Goal: Transaction & Acquisition: Subscribe to service/newsletter

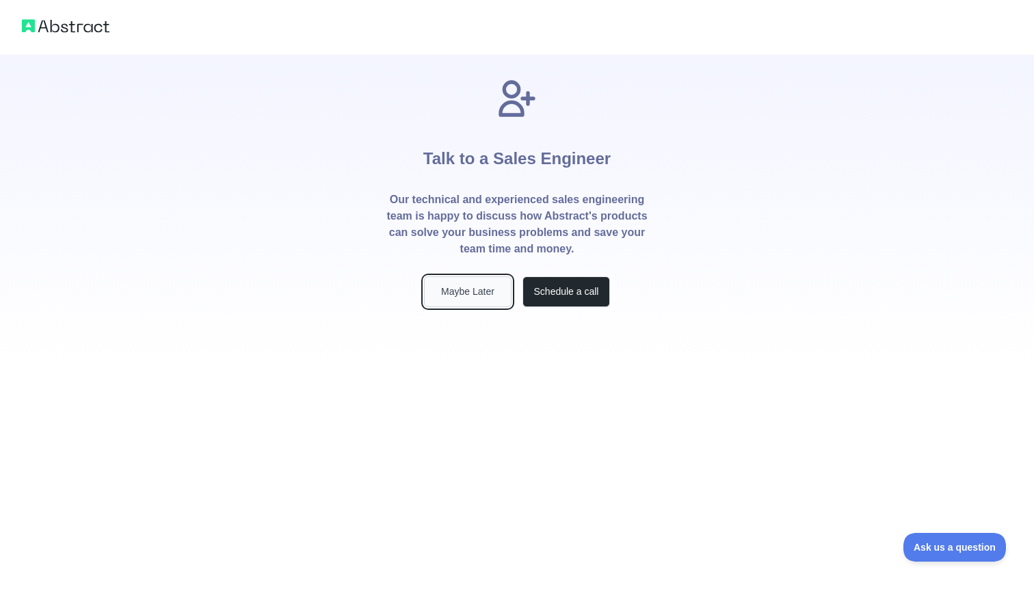
click at [482, 295] on button "Maybe Later" at bounding box center [468, 291] width 88 height 31
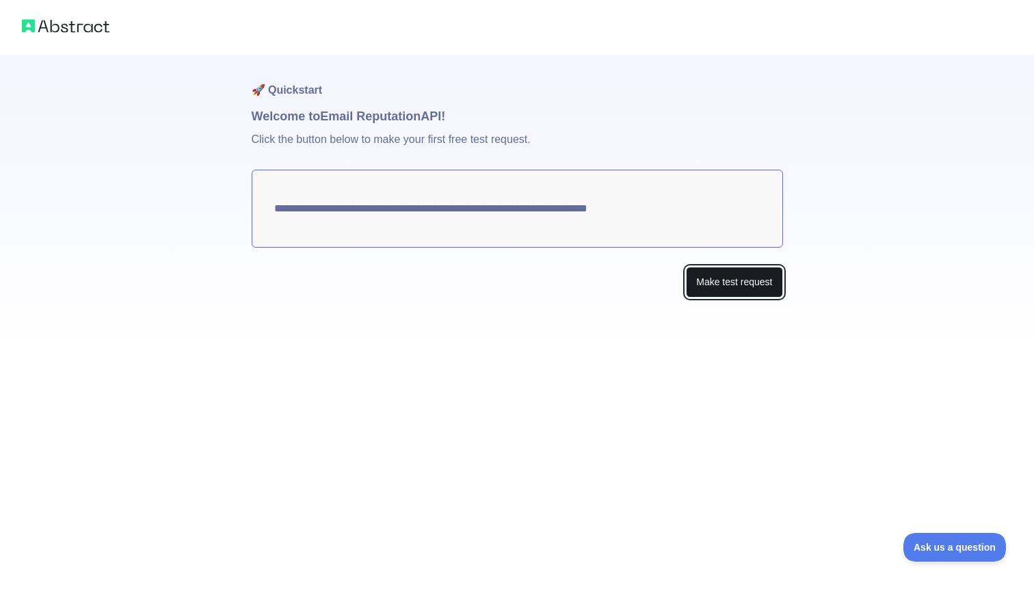
click at [728, 286] on button "Make test request" at bounding box center [734, 282] width 96 height 31
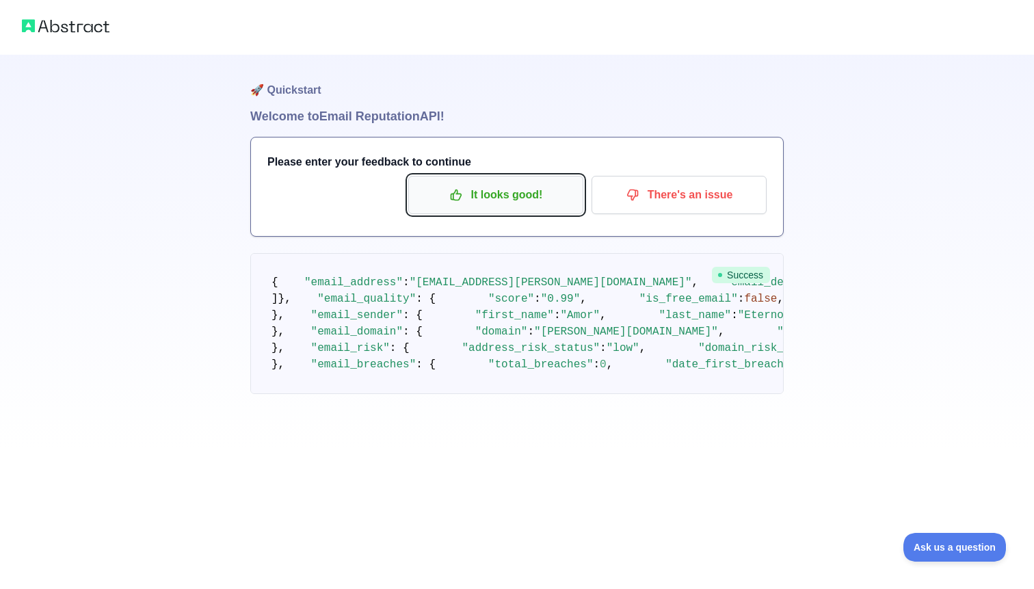
click at [469, 201] on p "It looks good!" at bounding box center [496, 194] width 155 height 23
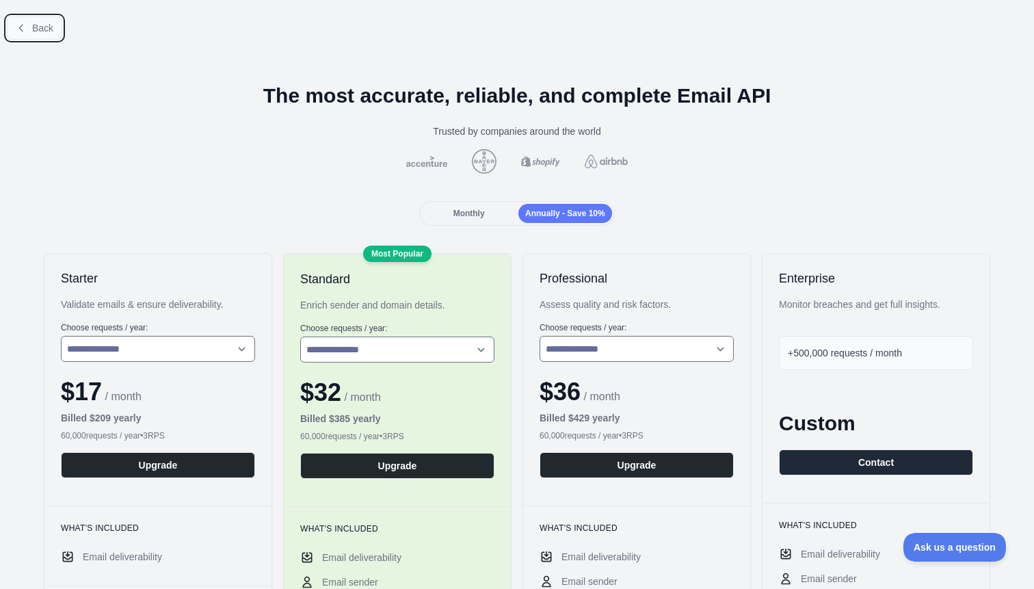
click at [46, 29] on span "Back" at bounding box center [42, 28] width 21 height 11
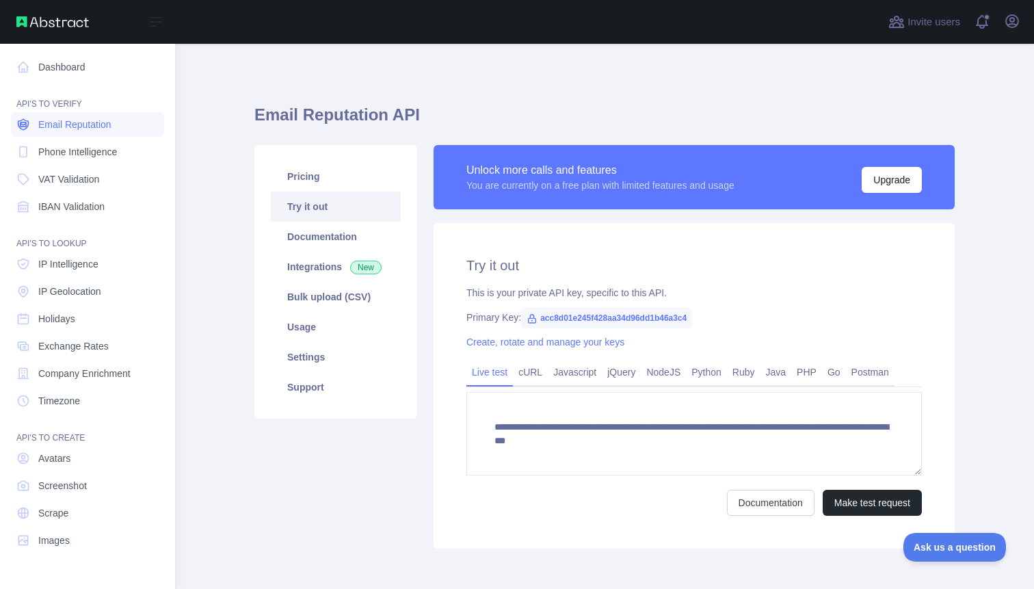
click at [101, 127] on span "Email Reputation" at bounding box center [74, 125] width 73 height 14
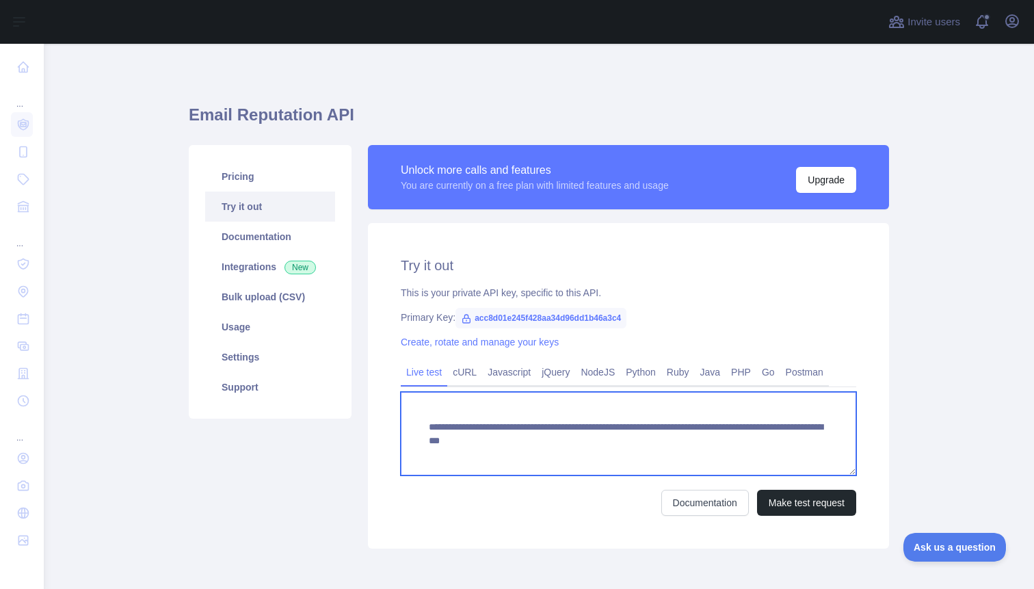
click at [711, 428] on textarea "**********" at bounding box center [629, 433] width 456 height 83
click at [717, 452] on textarea "**********" at bounding box center [629, 433] width 456 height 83
drag, startPoint x: 683, startPoint y: 441, endPoint x: 827, endPoint y: 443, distance: 143.7
click at [827, 443] on textarea "**********" at bounding box center [629, 433] width 456 height 83
paste textarea "*"
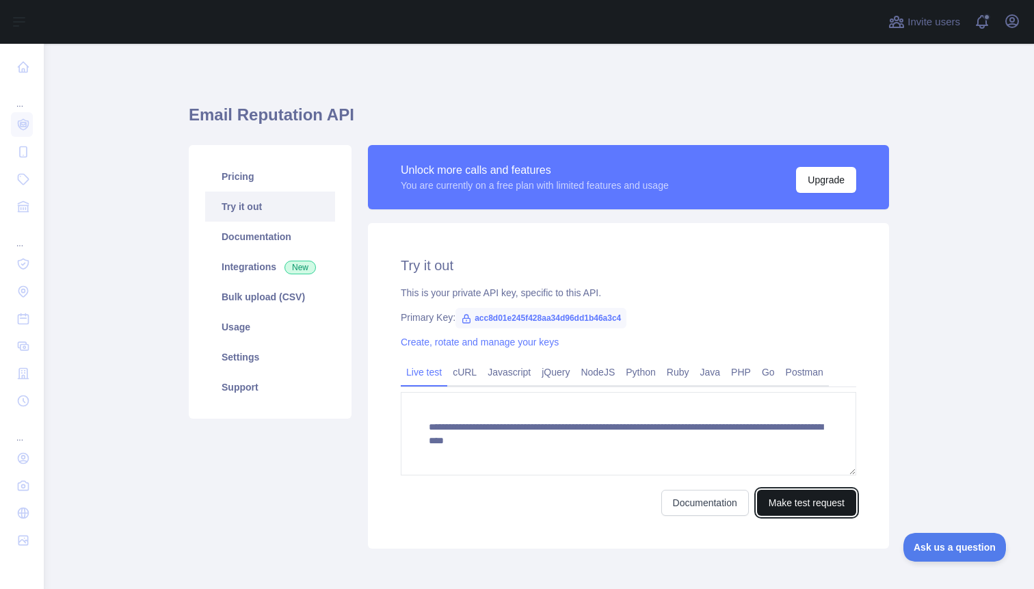
click at [813, 495] on button "Make test request" at bounding box center [806, 503] width 99 height 26
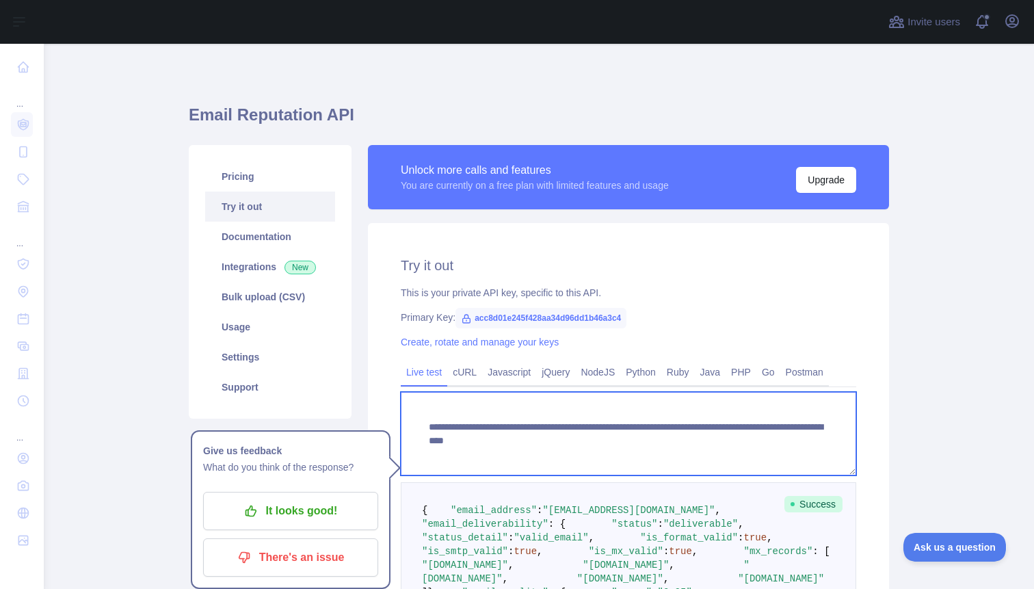
click at [402, 456] on textarea "**********" at bounding box center [629, 433] width 456 height 83
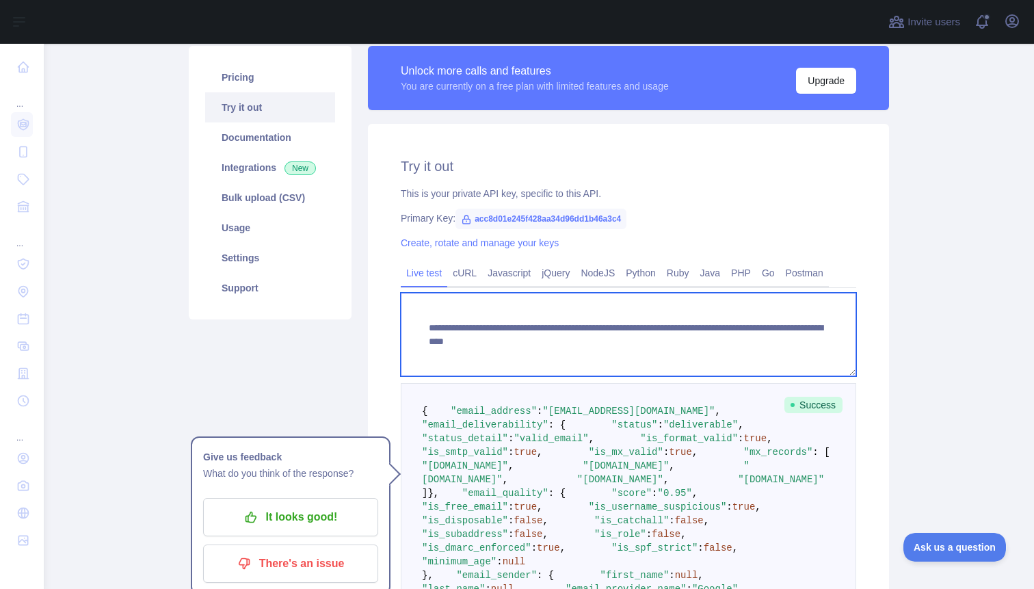
scroll to position [110, 0]
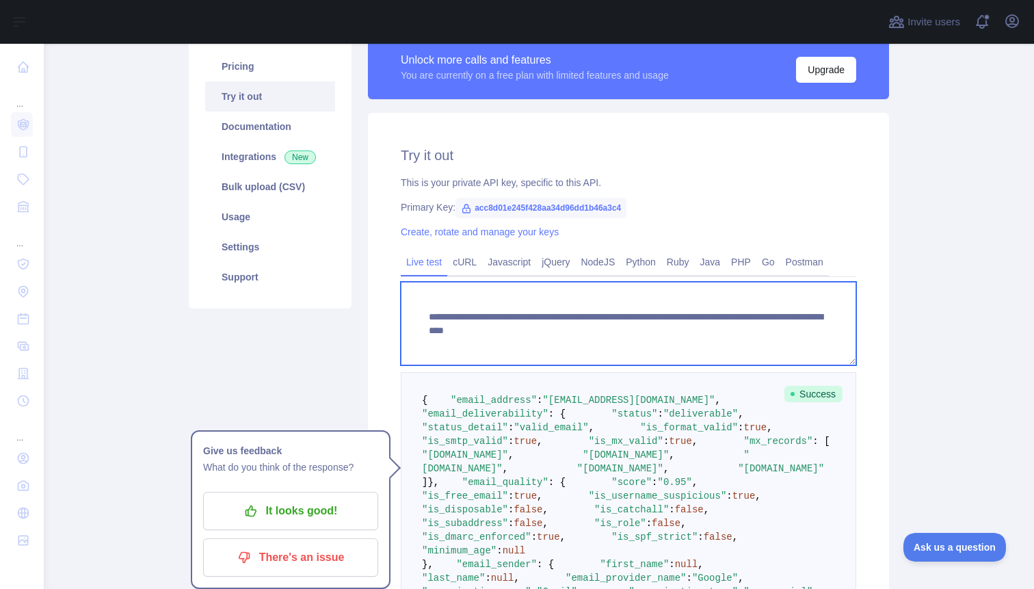
drag, startPoint x: 683, startPoint y: 333, endPoint x: 828, endPoint y: 332, distance: 145.0
click at [828, 332] on textarea "**********" at bounding box center [629, 323] width 456 height 83
paste textarea
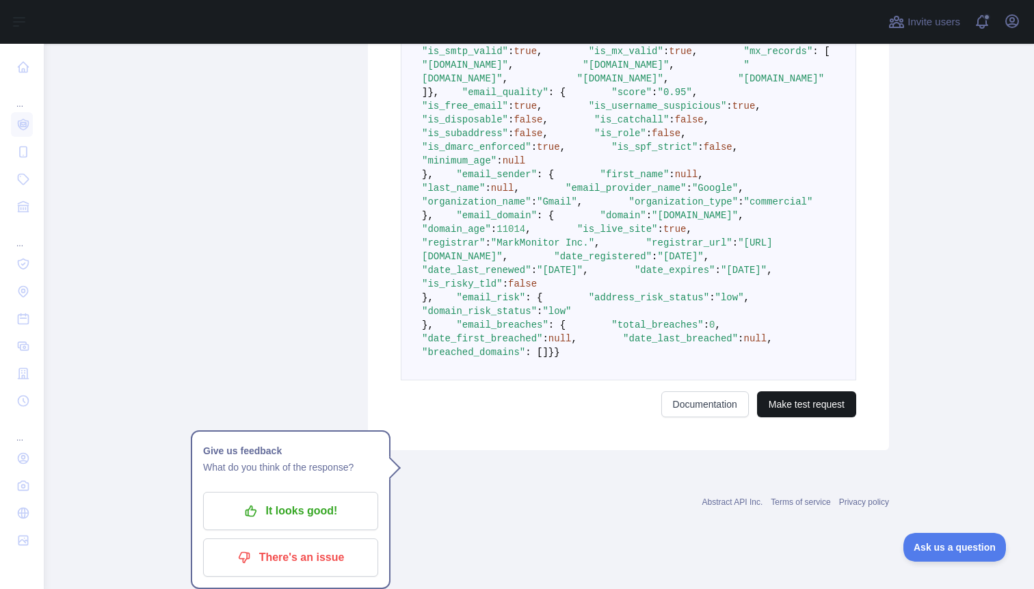
type textarea "**********"
click at [782, 417] on button "Make test request" at bounding box center [806, 404] width 99 height 26
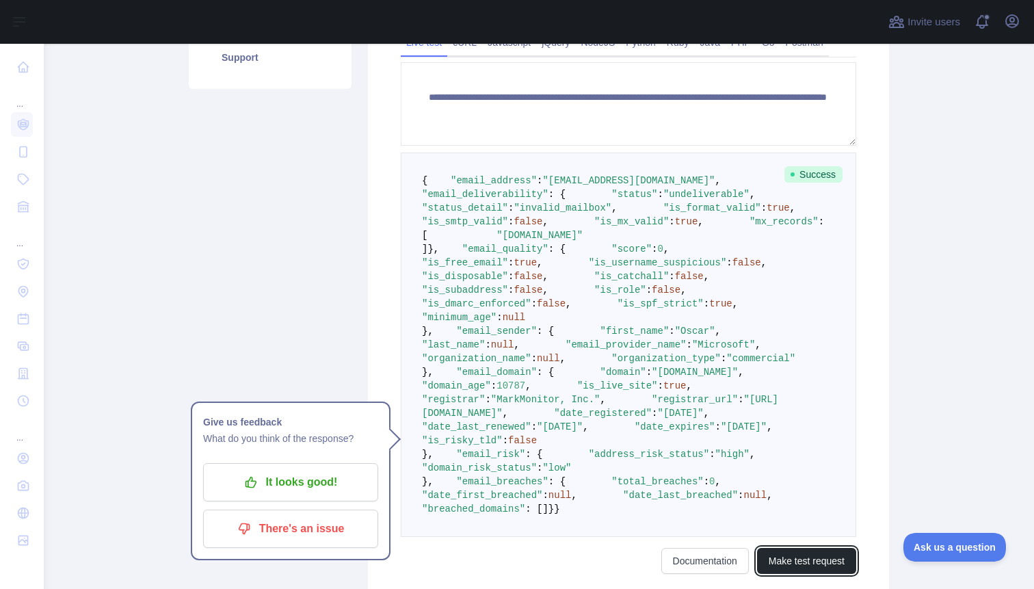
scroll to position [331, 0]
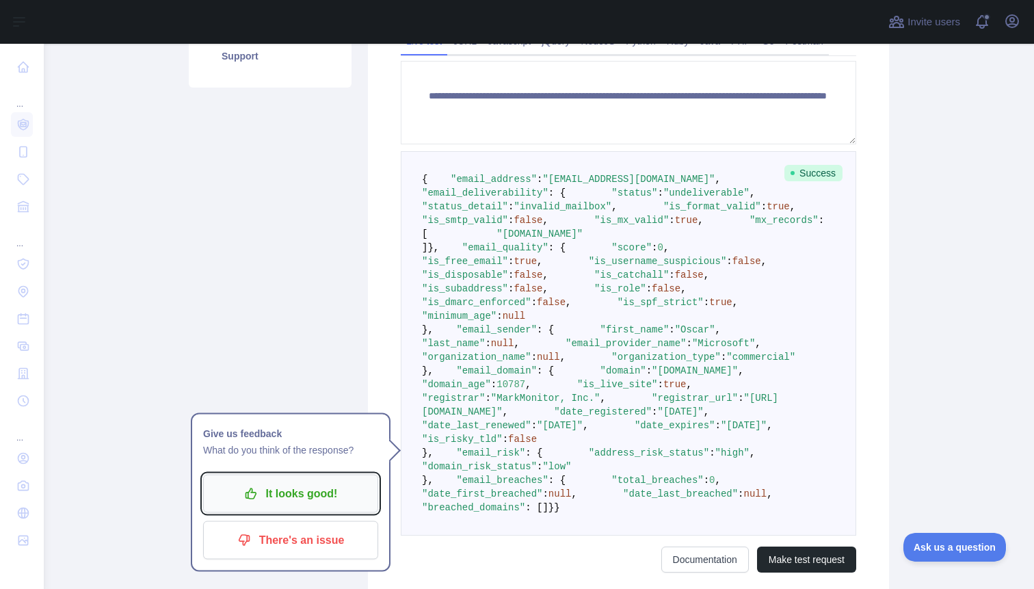
click at [313, 488] on p "It looks good!" at bounding box center [290, 493] width 155 height 23
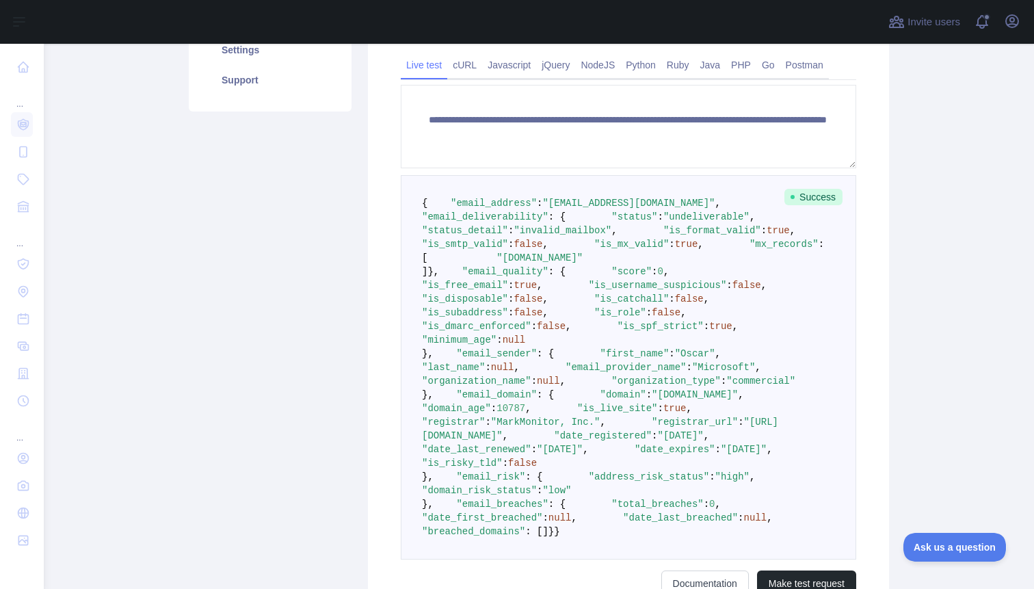
scroll to position [306, 0]
click at [796, 237] on span at bounding box center [819, 231] width 46 height 11
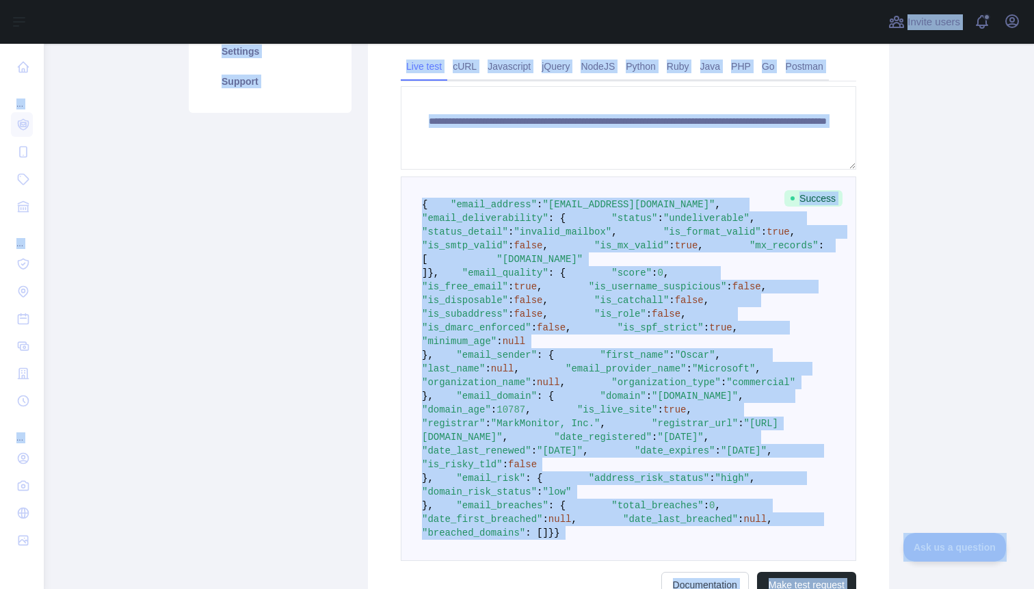
click at [796, 237] on span at bounding box center [819, 231] width 46 height 11
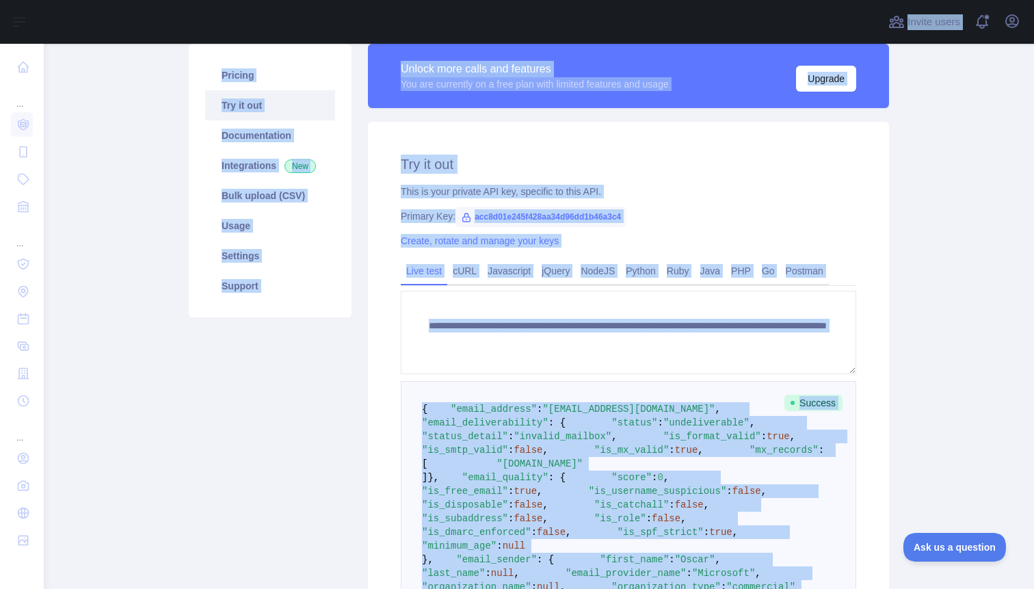
scroll to position [0, 0]
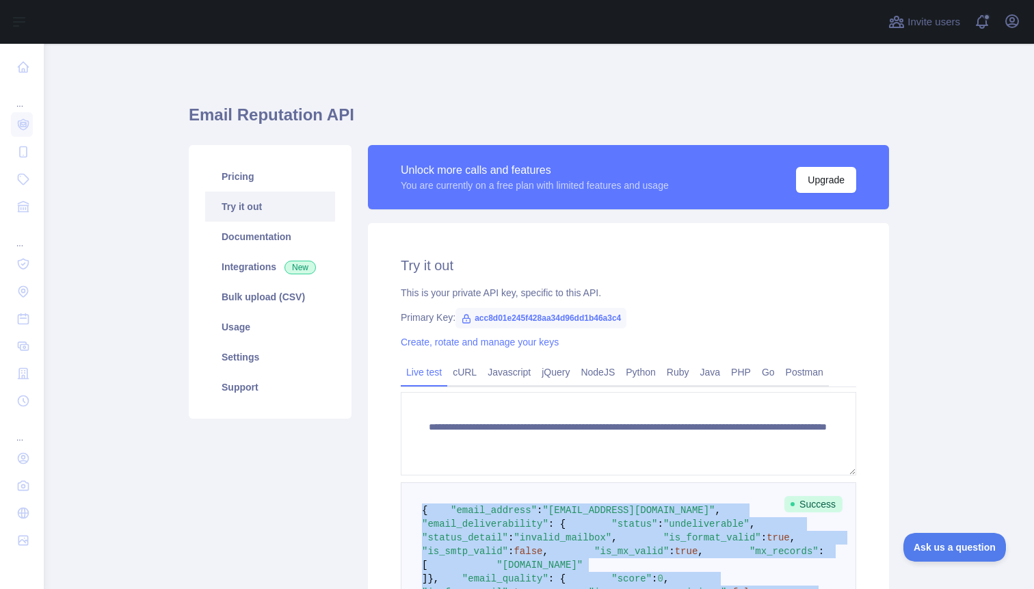
drag, startPoint x: 434, startPoint y: 393, endPoint x: 421, endPoint y: 514, distance: 121.1
copy code "{ "email_address" : "oscar211154_l@hotmail.com" , "email_deliverability" : { "s…"
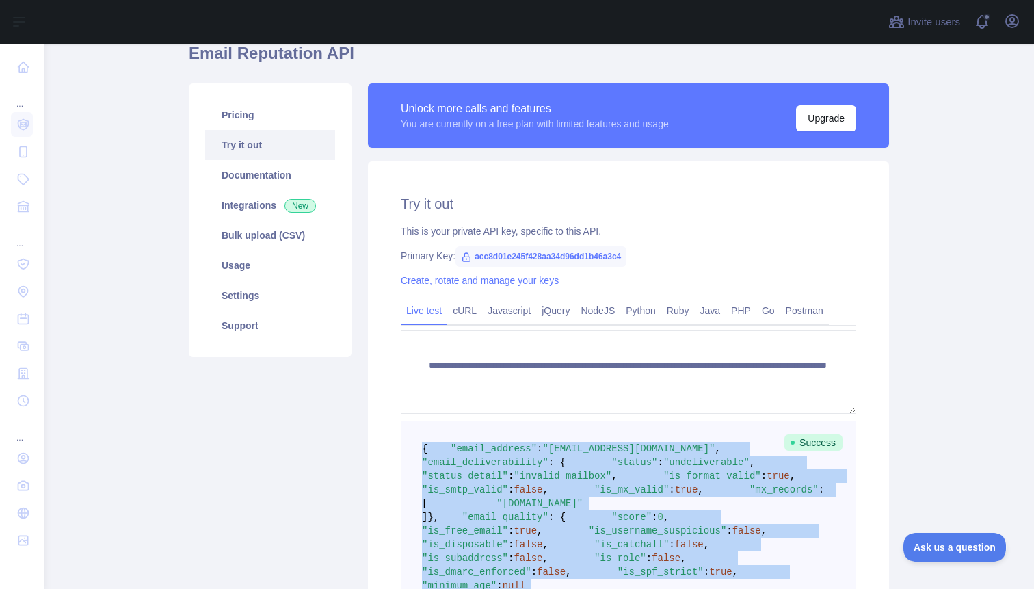
scroll to position [66, 0]
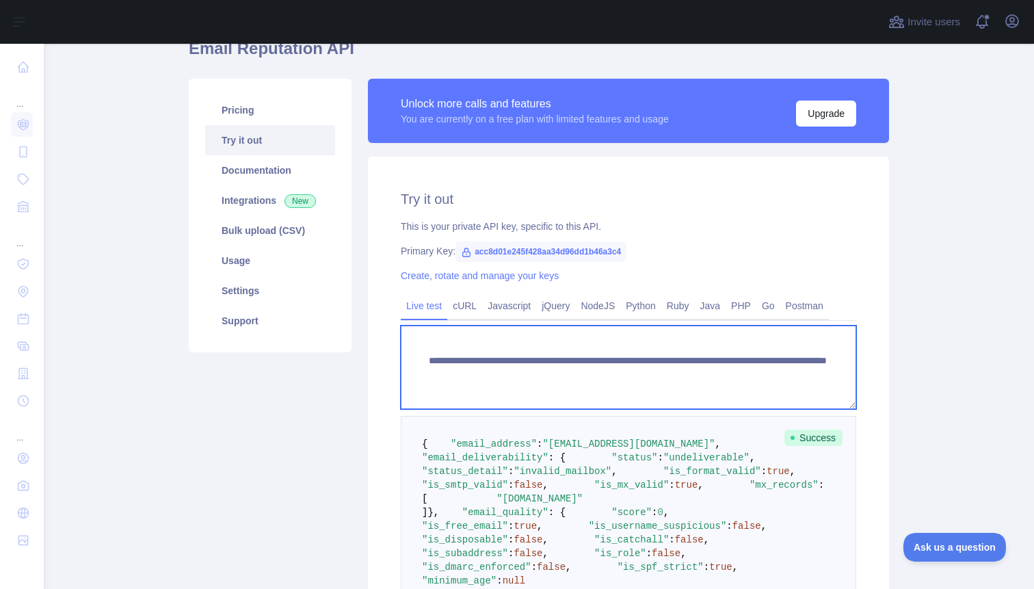
drag, startPoint x: 496, startPoint y: 377, endPoint x: 391, endPoint y: 343, distance: 110.6
click at [391, 343] on div "**********" at bounding box center [628, 513] width 521 height 713
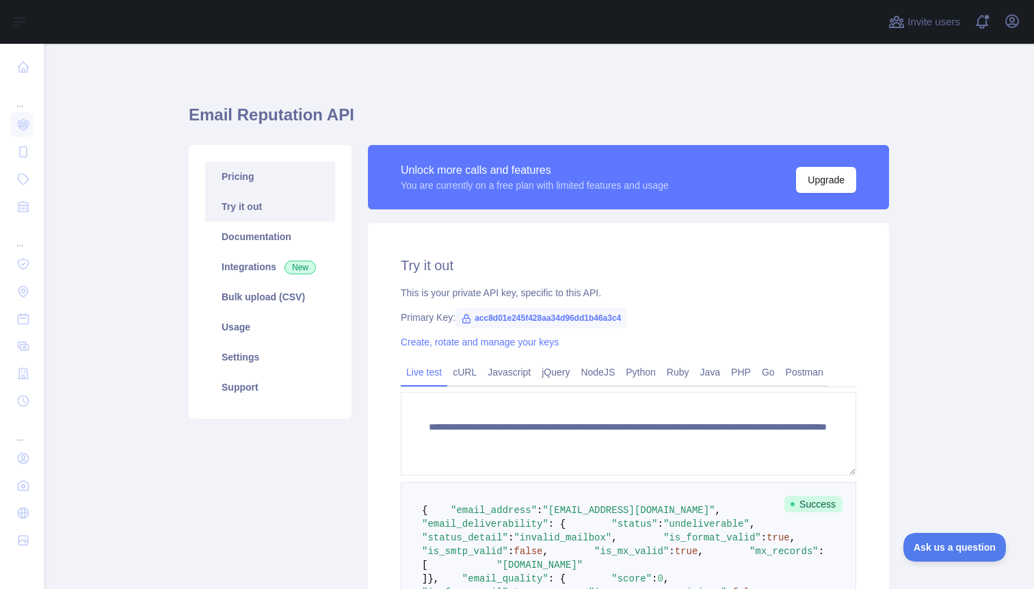
click at [251, 182] on link "Pricing" at bounding box center [270, 176] width 130 height 30
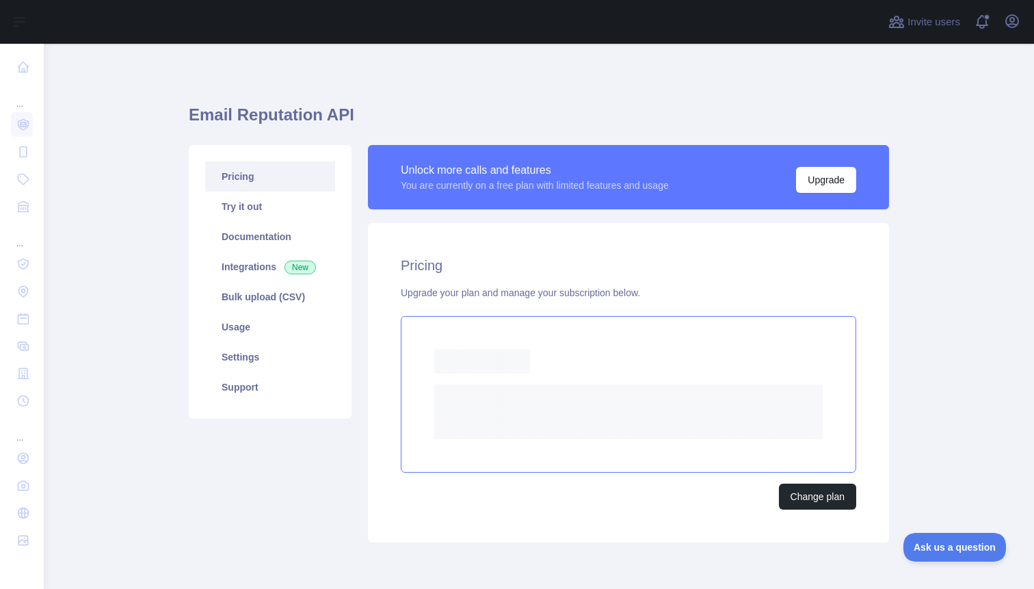
scroll to position [17, 0]
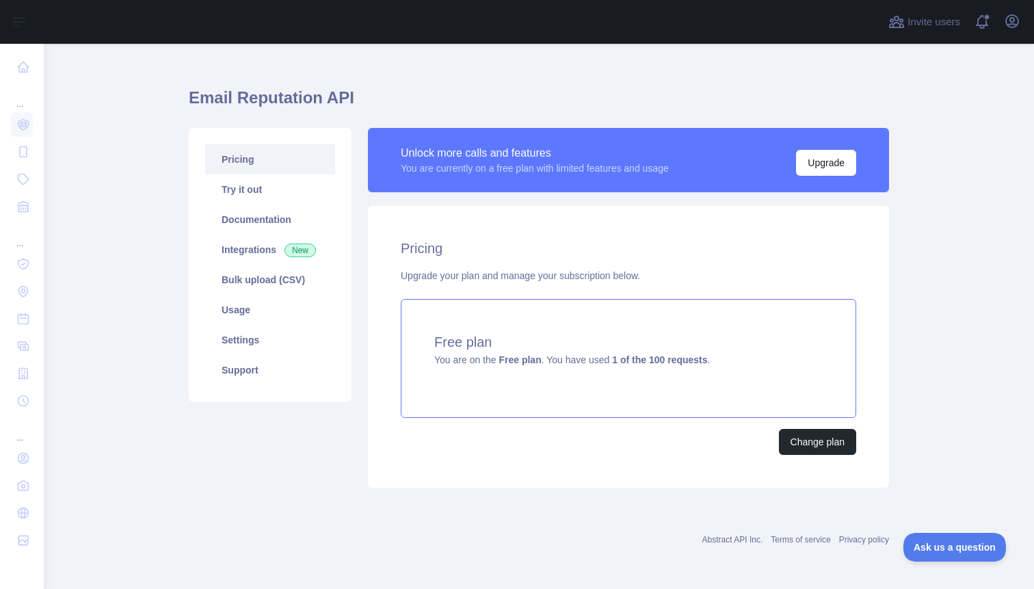
click at [830, 424] on div "Pricing Upgrade your plan and manage your subscription below. Free plan You are…" at bounding box center [628, 347] width 521 height 282
click at [828, 436] on button "Change plan" at bounding box center [817, 442] width 77 height 26
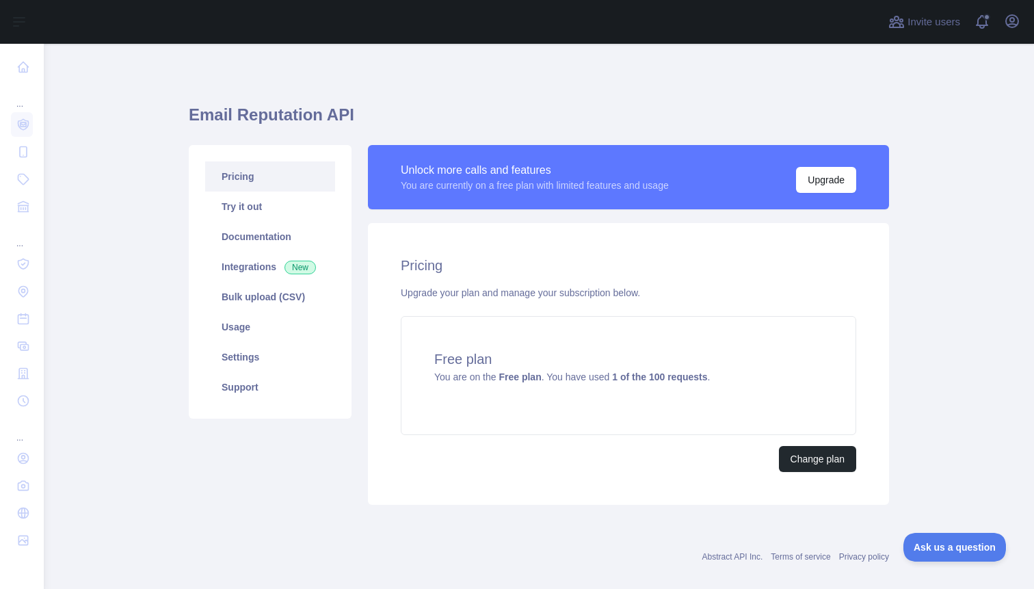
click at [374, 414] on div "Pricing Upgrade your plan and manage your subscription below. Free plan You are…" at bounding box center [628, 364] width 521 height 282
click at [1021, 26] on button "Open user menu" at bounding box center [1012, 21] width 22 height 22
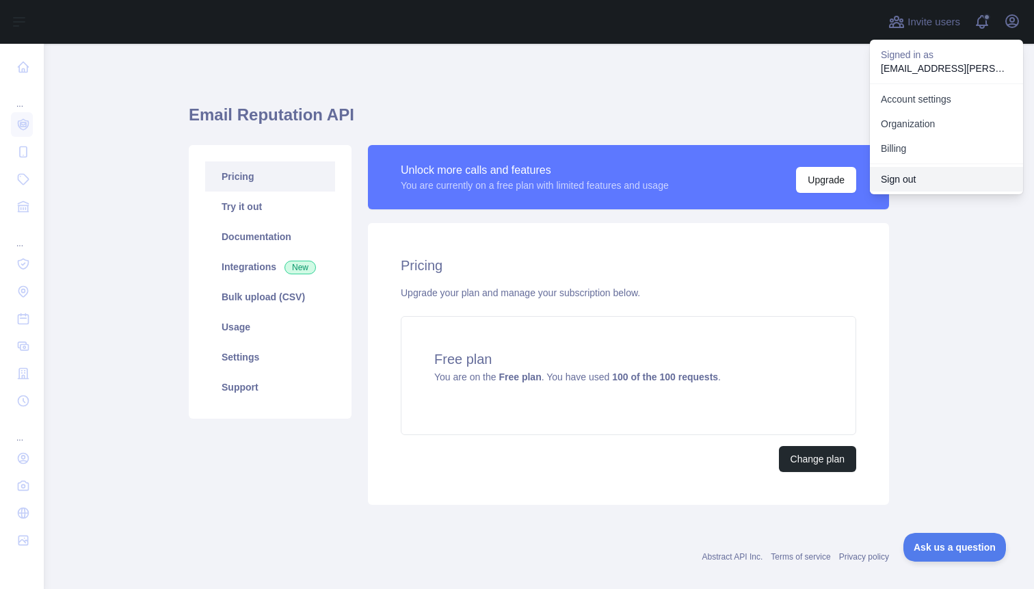
click at [926, 174] on button "Sign out" at bounding box center [946, 179] width 153 height 25
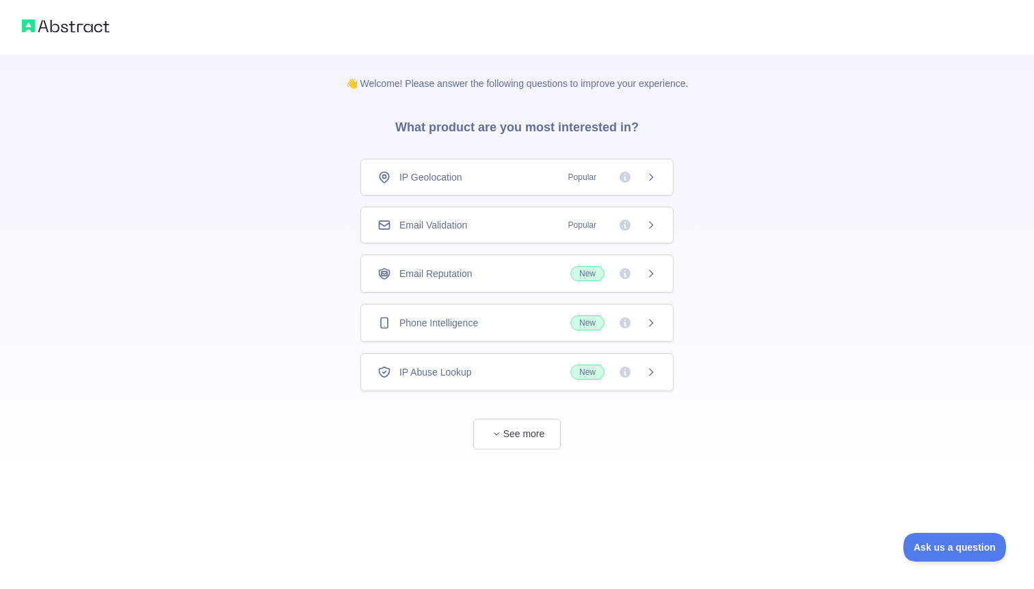
click at [500, 217] on div "Email Validation Popular" at bounding box center [517, 225] width 313 height 37
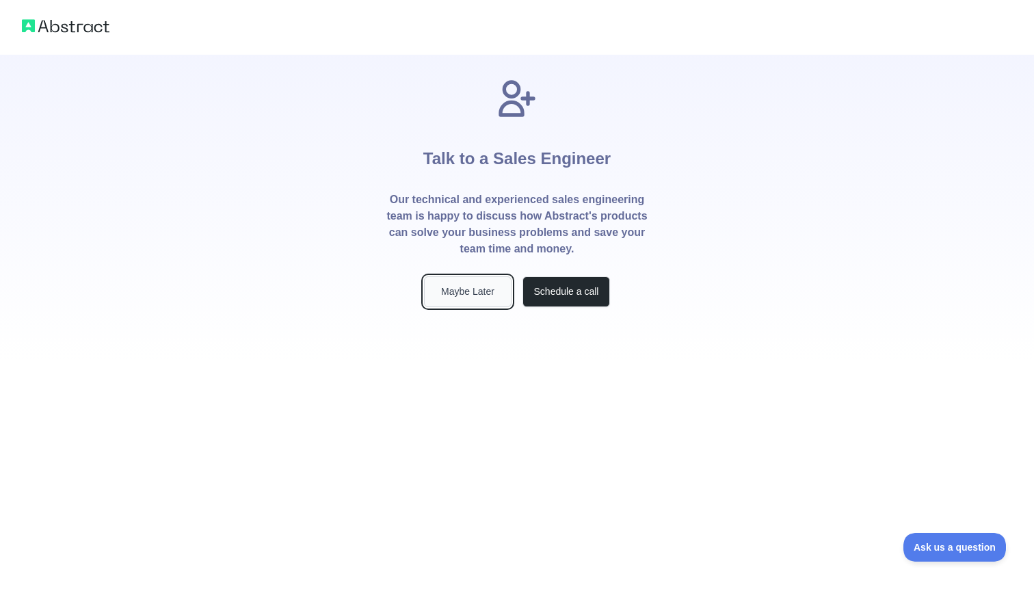
click at [459, 300] on button "Maybe Later" at bounding box center [468, 291] width 88 height 31
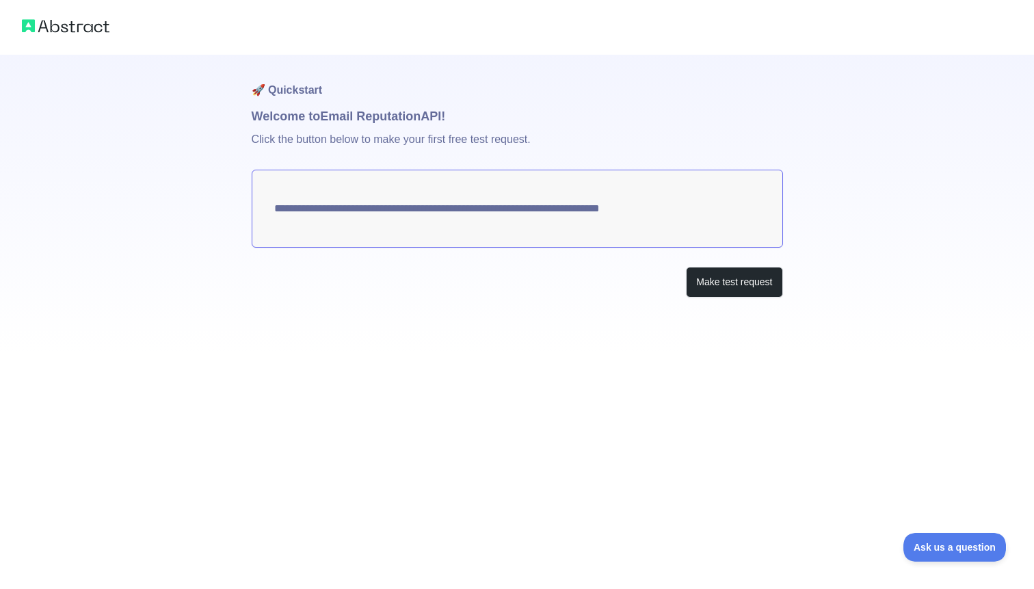
click at [456, 300] on div "**********" at bounding box center [518, 204] width 532 height 298
click at [85, 23] on img at bounding box center [66, 25] width 88 height 19
click at [717, 280] on button "Make test request" at bounding box center [734, 282] width 96 height 31
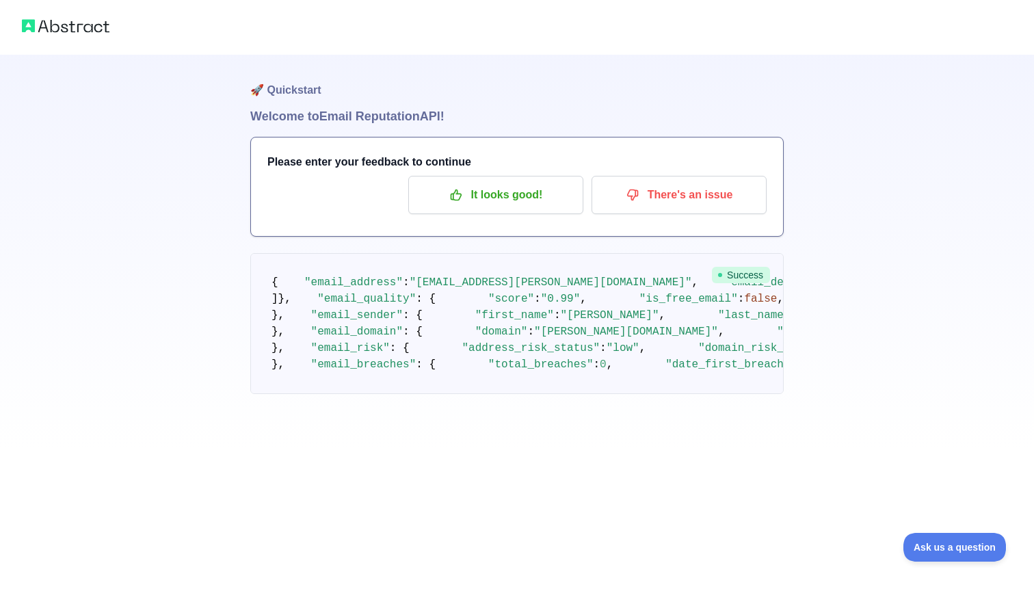
scroll to position [81, 0]
click at [508, 183] on p "It looks good!" at bounding box center [496, 194] width 155 height 23
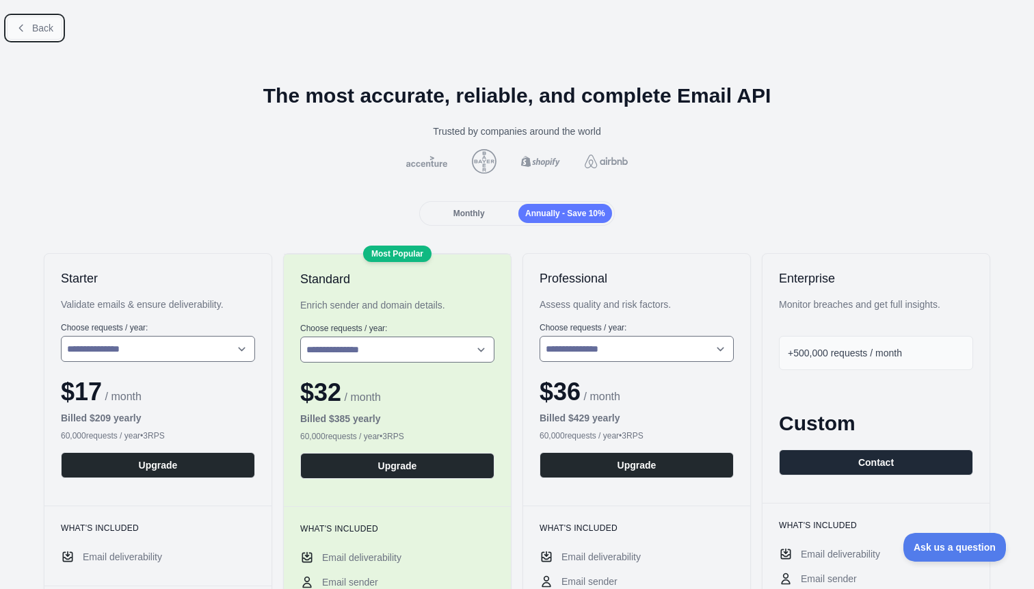
click at [58, 32] on button "Back" at bounding box center [34, 27] width 55 height 23
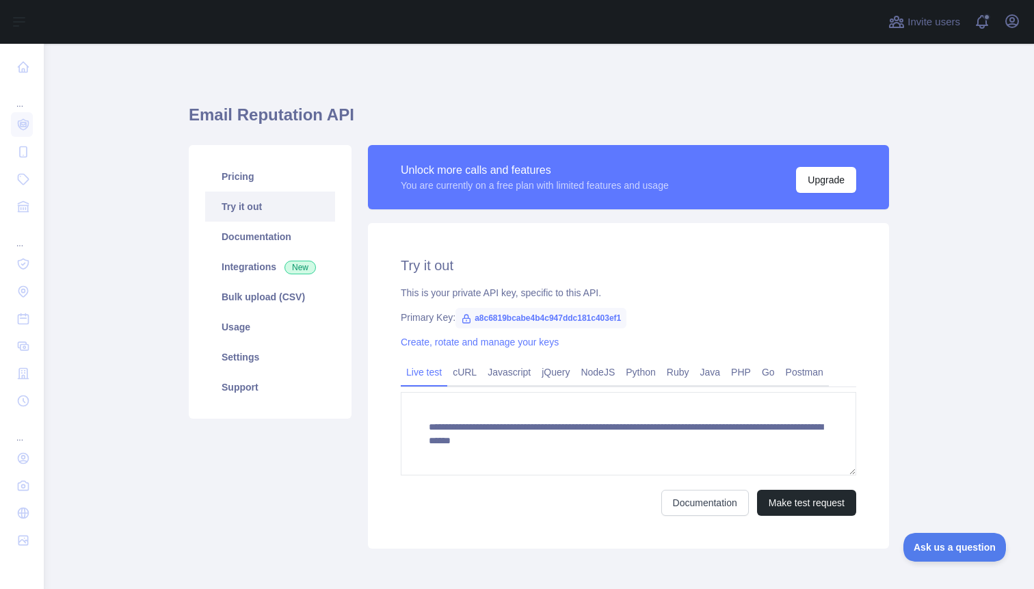
click at [275, 209] on link "Try it out" at bounding box center [270, 207] width 130 height 30
click at [270, 187] on link "Pricing" at bounding box center [270, 176] width 130 height 30
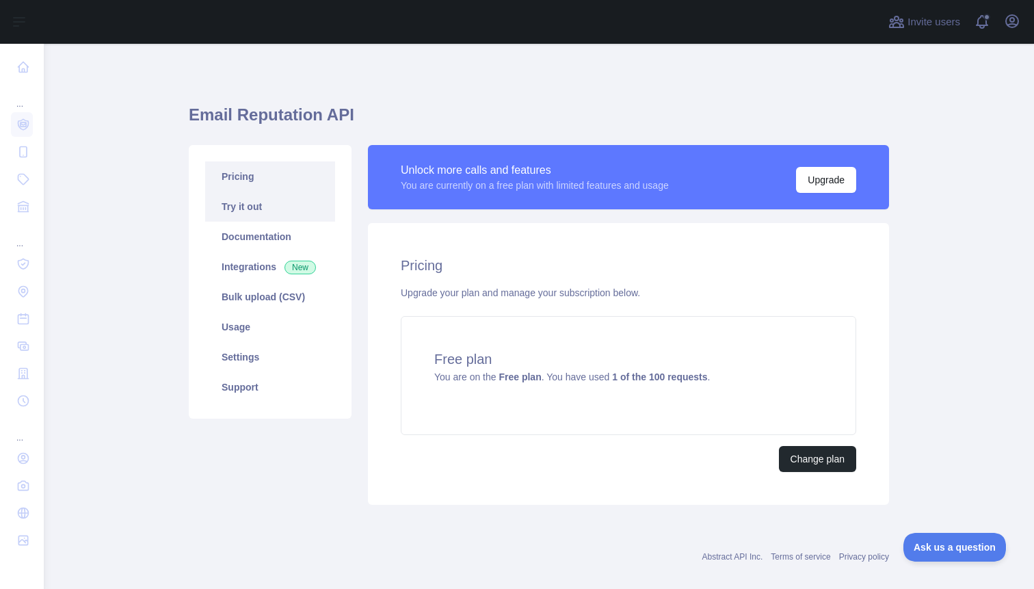
click at [268, 198] on link "Try it out" at bounding box center [270, 207] width 130 height 30
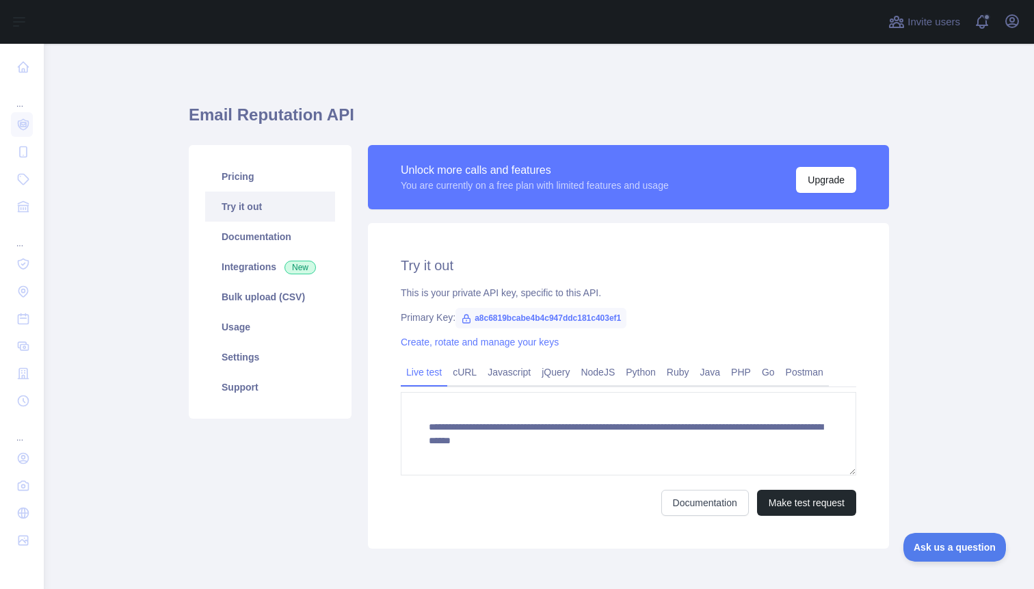
click at [506, 317] on span "a8c6819bcabe4b4c947ddc181c403ef1" at bounding box center [541, 318] width 171 height 21
copy span "a8c6819bcabe4b4c947ddc181c403ef1"
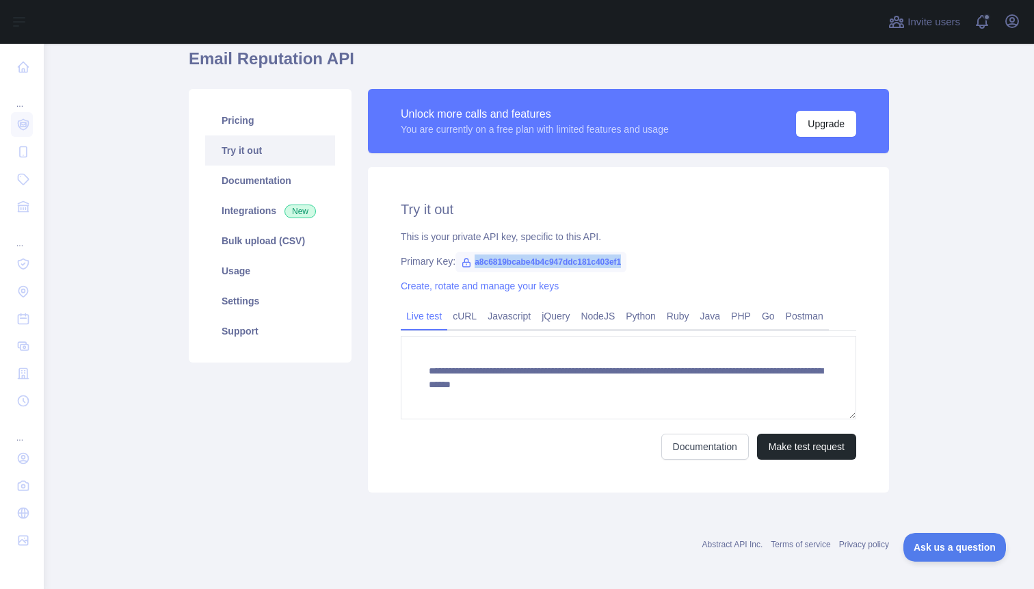
scroll to position [61, 0]
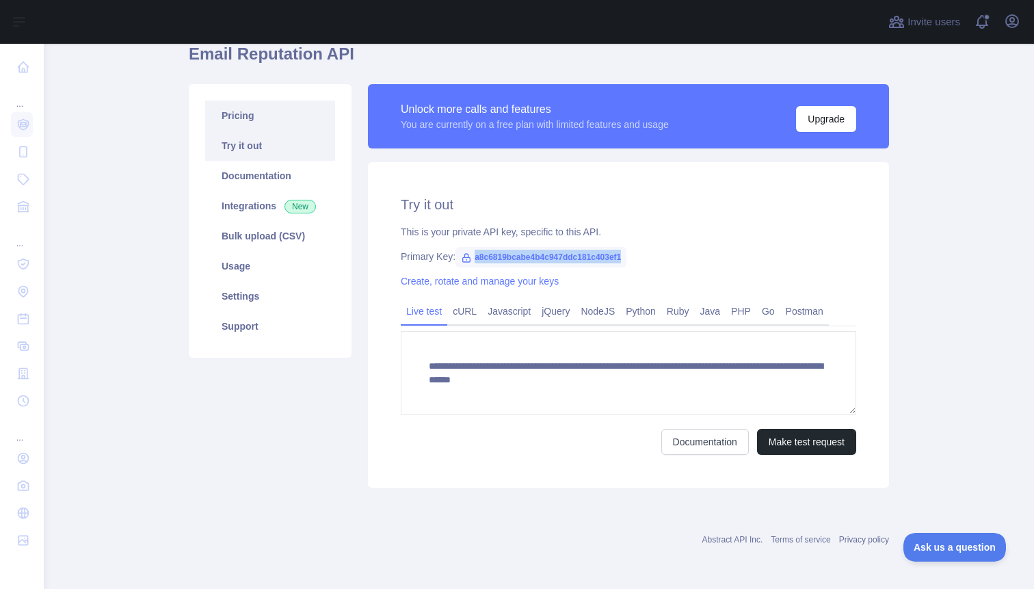
click at [283, 122] on link "Pricing" at bounding box center [270, 116] width 130 height 30
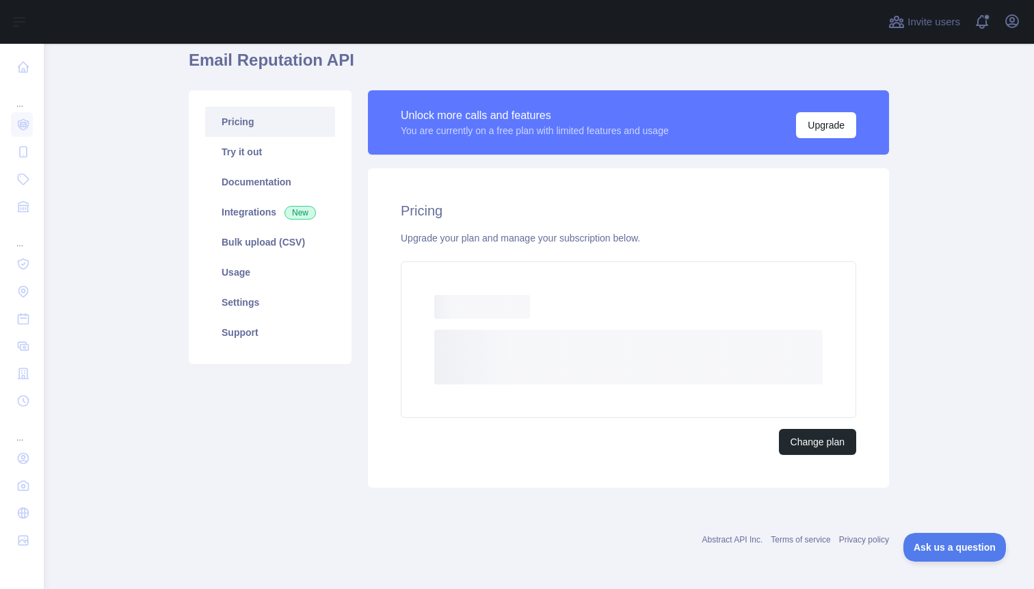
scroll to position [17, 0]
